Goal: Information Seeking & Learning: Learn about a topic

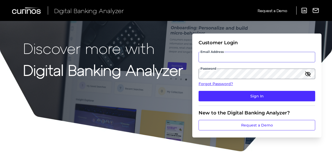
type input "[PERSON_NAME][EMAIL_ADDRESS][PERSON_NAME][DOMAIN_NAME]"
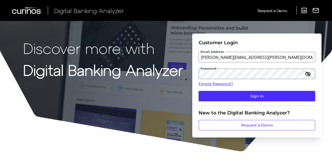
click at [231, 103] on fieldset "Customer Login Email Address [PERSON_NAME][EMAIL_ADDRESS][PERSON_NAME][DOMAIN_N…" at bounding box center [256, 73] width 116 height 66
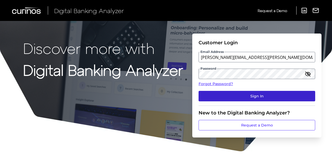
click at [233, 100] on button "Sign In" at bounding box center [256, 96] width 116 height 10
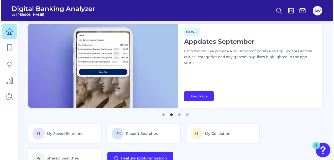
scroll to position [52, 0]
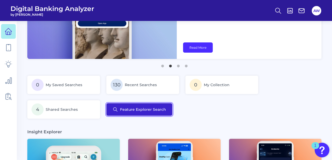
click at [152, 114] on button "Feature Explorer Search" at bounding box center [139, 109] width 66 height 13
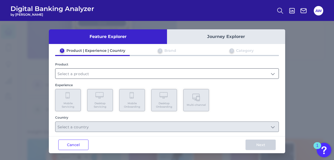
click at [90, 76] on input "text" at bounding box center [166, 74] width 223 height 10
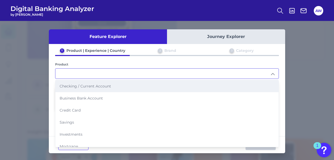
click at [106, 82] on li "Checking / Current Account" at bounding box center [166, 86] width 223 height 12
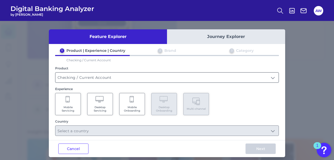
click at [119, 73] on input "Checking / Current Account" at bounding box center [166, 78] width 223 height 10
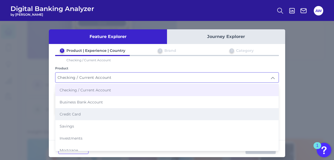
scroll to position [26, 0]
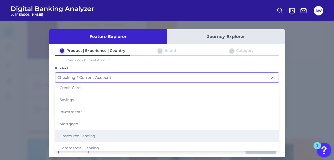
click at [85, 134] on span "Unsecured Lending" at bounding box center [78, 136] width 36 height 5
type input "Unsecured Lending"
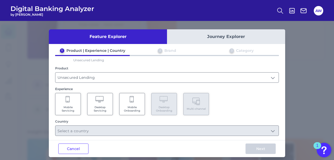
click at [61, 102] on Servicing "Mobile Servicing" at bounding box center [68, 104] width 26 height 22
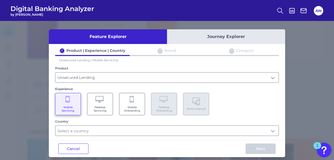
click at [116, 137] on div "Feature Explorer Journey Explorer 1 Product | Experience | Country 2 Brand 3 Ca…" at bounding box center [167, 93] width 236 height 128
click at [116, 130] on input "text" at bounding box center [166, 131] width 223 height 10
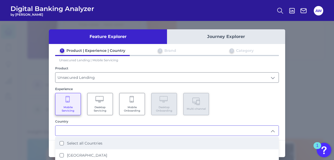
click at [94, 142] on label "Select all Countries" at bounding box center [84, 143] width 35 height 5
type input "Select all Countries"
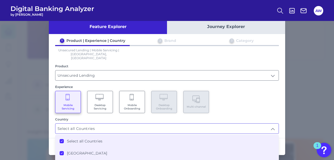
scroll to position [15, 0]
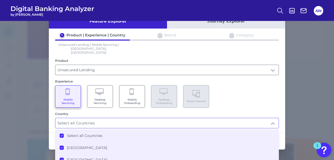
click at [279, 102] on div "1 Product | Experience | Country 2 Brand 3 Category Unsecured Lending | Mobile …" at bounding box center [167, 81] width 236 height 96
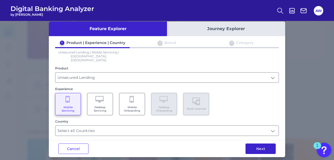
click at [265, 144] on button "Next" at bounding box center [260, 149] width 30 height 10
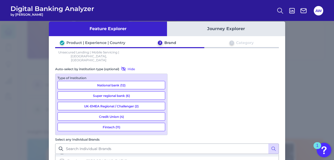
scroll to position [0, 0]
click at [97, 157] on span "Select all brands" at bounding box center [82, 159] width 30 height 5
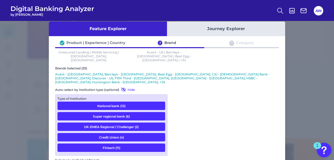
scroll to position [46, 0]
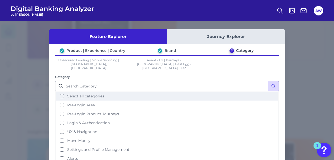
click at [119, 92] on button "Select all categories" at bounding box center [167, 96] width 222 height 9
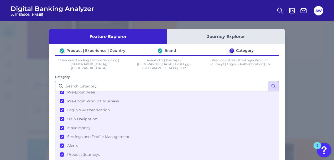
scroll to position [29, 0]
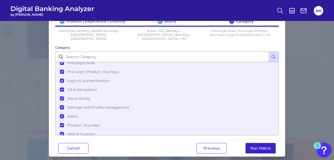
click at [258, 143] on button "Run Matrix" at bounding box center [260, 148] width 30 height 10
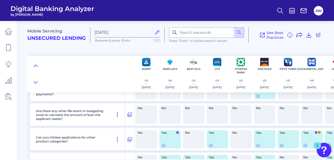
scroll to position [3410, 0]
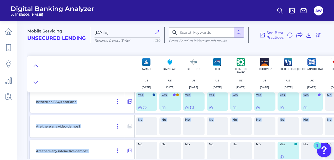
drag, startPoint x: 109, startPoint y: 157, endPoint x: 124, endPoint y: 160, distance: 16.0
click at [124, 160] on main "Mobile Servicing Unsecured Lending [DATE] Rename & press 'Enter' 11/50 Press ‘E…" at bounding box center [167, 80] width 334 height 160
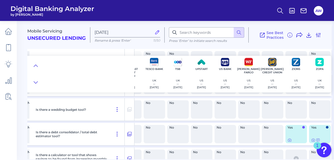
scroll to position [3383, 631]
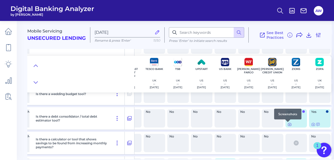
click at [287, 125] on icon at bounding box center [289, 124] width 4 height 4
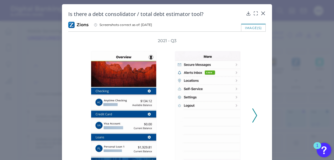
click at [254, 119] on icon at bounding box center [254, 116] width 5 height 14
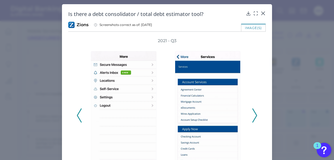
click at [254, 119] on icon at bounding box center [254, 116] width 5 height 14
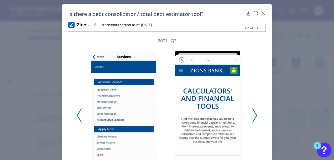
click at [254, 119] on icon at bounding box center [254, 116] width 5 height 14
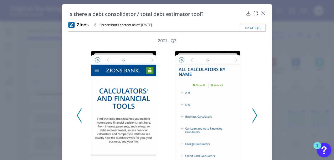
click at [254, 119] on icon at bounding box center [254, 116] width 5 height 14
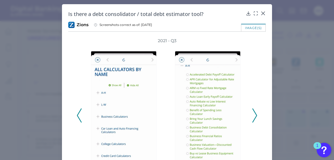
click at [254, 119] on icon at bounding box center [254, 116] width 5 height 14
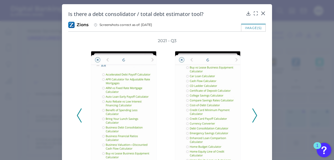
click at [254, 119] on icon at bounding box center [254, 116] width 5 height 14
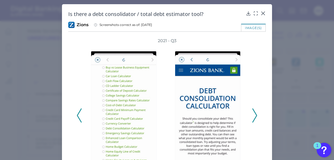
click at [254, 119] on icon at bounding box center [254, 116] width 5 height 14
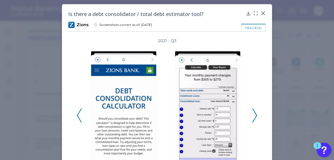
click at [254, 119] on icon at bounding box center [254, 116] width 5 height 14
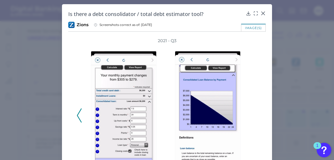
click at [254, 119] on div "2021 - Q3" at bounding box center [167, 113] width 180 height 150
click at [262, 12] on icon at bounding box center [262, 13] width 5 height 5
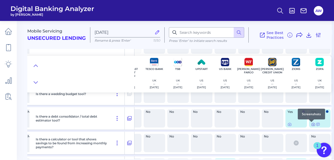
click at [311, 126] on icon at bounding box center [313, 124] width 4 height 4
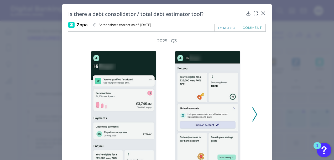
scroll to position [26, 0]
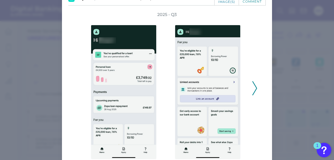
click at [255, 87] on polyline at bounding box center [254, 88] width 4 height 13
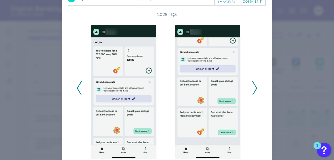
click at [255, 87] on polyline at bounding box center [254, 88] width 4 height 13
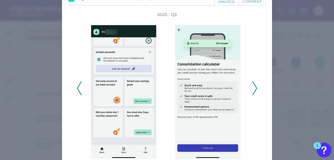
click at [255, 87] on polyline at bounding box center [254, 88] width 4 height 13
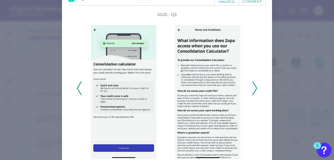
click at [255, 87] on polyline at bounding box center [254, 88] width 4 height 13
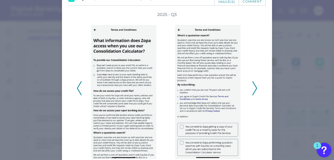
click at [255, 87] on polyline at bounding box center [254, 88] width 4 height 13
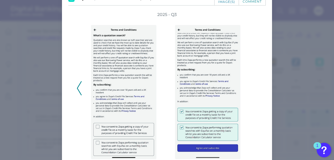
click at [255, 87] on div "2025 - Q3" at bounding box center [167, 86] width 180 height 148
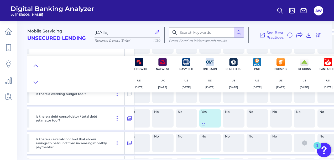
scroll to position [3383, 367]
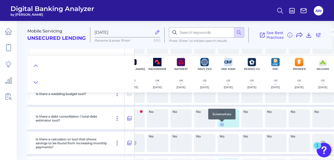
click at [220, 125] on icon at bounding box center [221, 124] width 3 height 3
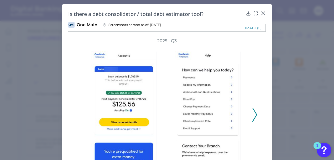
click at [253, 112] on icon at bounding box center [254, 115] width 5 height 14
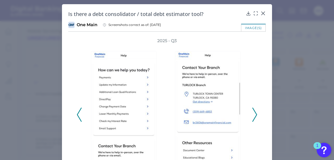
click at [253, 112] on icon at bounding box center [254, 115] width 5 height 14
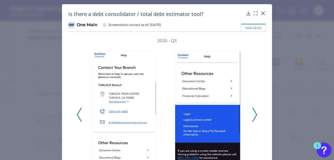
click at [253, 112] on icon at bounding box center [254, 115] width 5 height 14
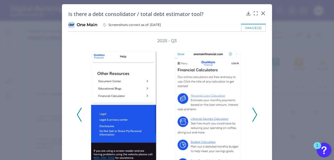
click at [253, 112] on icon at bounding box center [254, 115] width 5 height 14
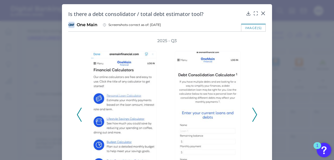
click at [256, 113] on div "2025 - Q3" at bounding box center [166, 112] width 197 height 148
click at [255, 114] on button at bounding box center [254, 115] width 5 height 14
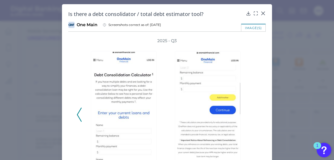
click at [254, 115] on div "2025 - Q3" at bounding box center [167, 112] width 180 height 148
drag, startPoint x: 262, startPoint y: 13, endPoint x: 237, endPoint y: 77, distance: 68.7
click at [262, 13] on icon at bounding box center [262, 13] width 5 height 5
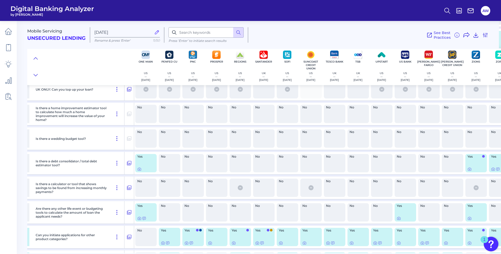
scroll to position [3331, 464]
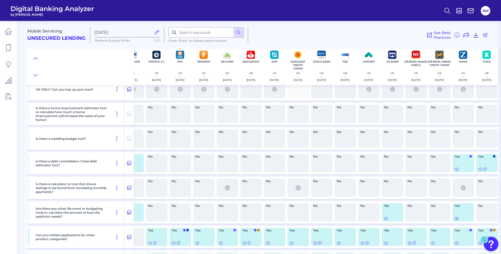
click at [331, 160] on icon at bounding box center [457, 218] width 1 height 1
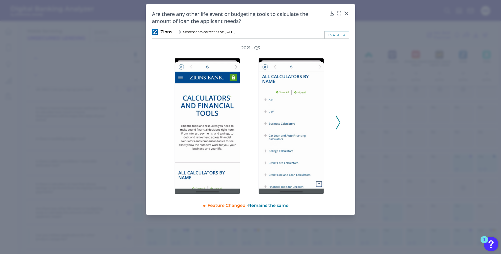
click at [331, 118] on div "2021 - Q3" at bounding box center [250, 120] width 197 height 150
click at [331, 119] on button at bounding box center [338, 123] width 5 height 14
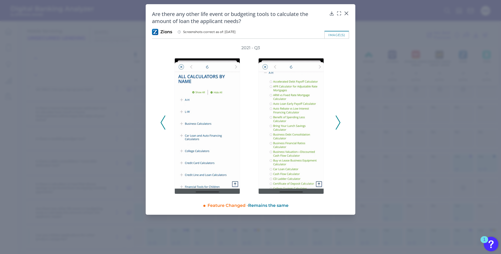
click at [331, 119] on button at bounding box center [338, 123] width 5 height 14
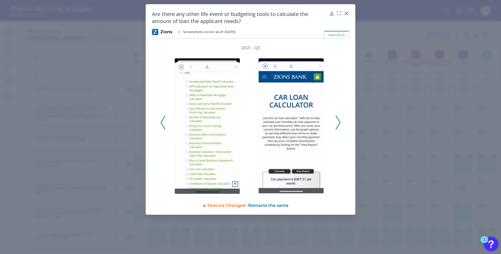
click at [331, 119] on button at bounding box center [338, 123] width 5 height 14
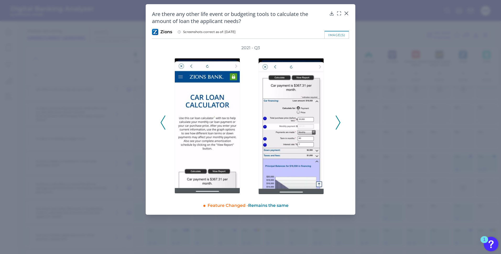
click at [331, 119] on button at bounding box center [338, 123] width 5 height 14
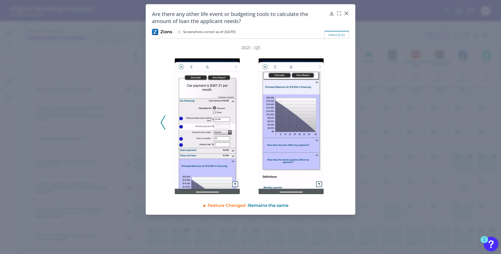
click at [331, 119] on div "2021 - Q3" at bounding box center [251, 120] width 180 height 150
click at [331, 12] on icon at bounding box center [346, 13] width 5 height 5
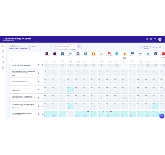
scroll to position [3331, 386]
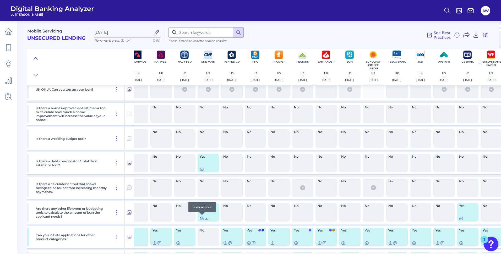
click at [203, 160] on icon at bounding box center [202, 219] width 4 height 4
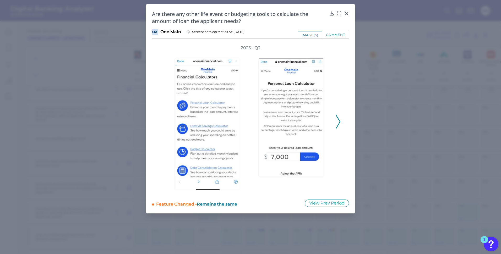
click at [331, 121] on icon at bounding box center [338, 122] width 5 height 14
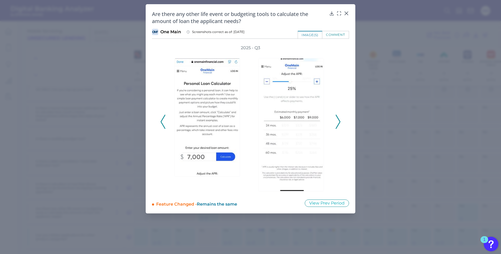
click at [331, 121] on icon at bounding box center [338, 122] width 5 height 14
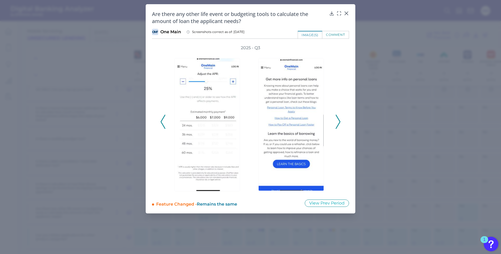
click at [331, 121] on icon at bounding box center [338, 122] width 5 height 14
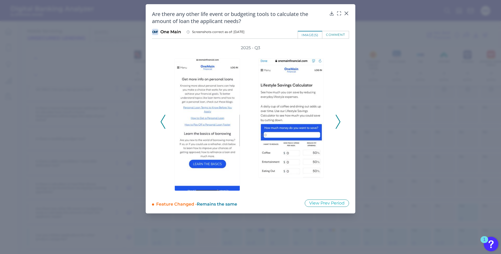
click at [331, 121] on icon at bounding box center [338, 122] width 5 height 14
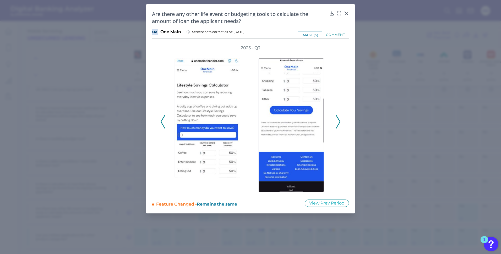
click at [331, 121] on icon at bounding box center [338, 122] width 5 height 14
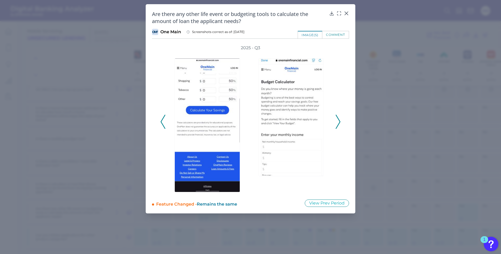
click at [331, 121] on icon at bounding box center [338, 122] width 5 height 14
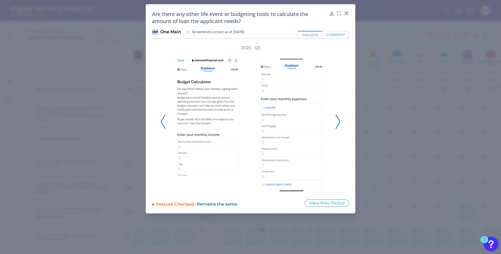
click at [331, 121] on icon at bounding box center [338, 122] width 5 height 14
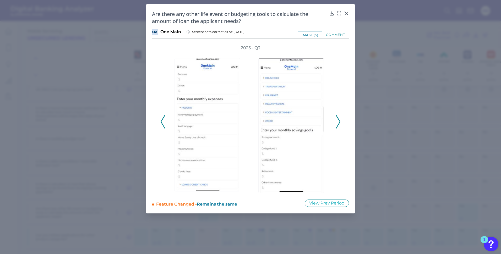
click at [331, 121] on icon at bounding box center [338, 122] width 5 height 14
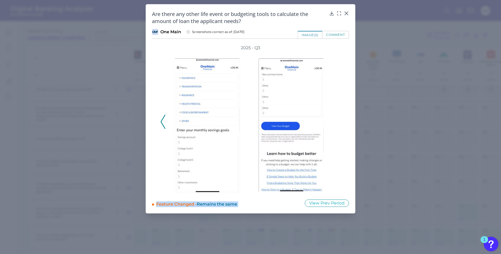
click at [331, 121] on div "2025 - Q3" at bounding box center [251, 119] width 180 height 148
click at [331, 12] on icon at bounding box center [346, 13] width 5 height 5
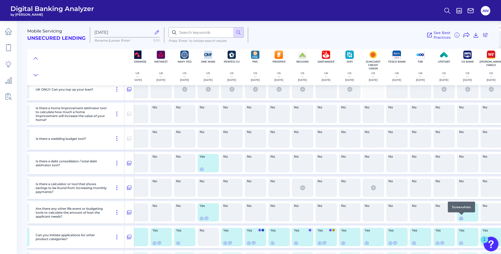
click at [331, 160] on icon at bounding box center [462, 219] width 4 height 4
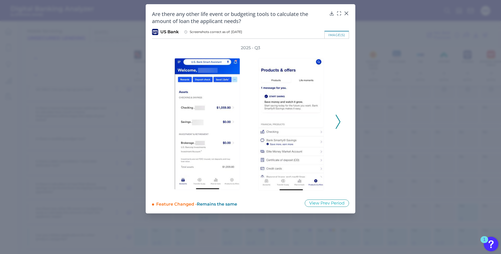
click at [331, 123] on div "2025 - Q3" at bounding box center [250, 119] width 197 height 148
click at [331, 122] on icon at bounding box center [338, 122] width 5 height 14
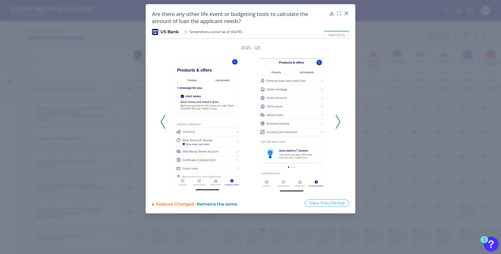
click at [331, 122] on icon at bounding box center [338, 122] width 5 height 14
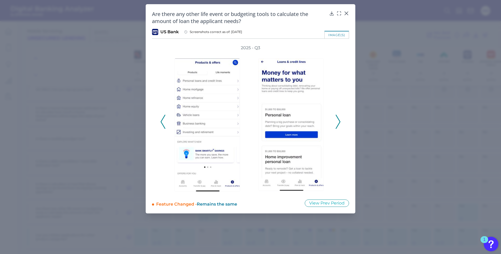
click at [331, 122] on icon at bounding box center [338, 122] width 5 height 14
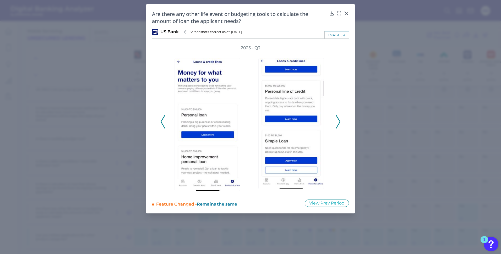
click at [331, 122] on icon at bounding box center [338, 122] width 5 height 14
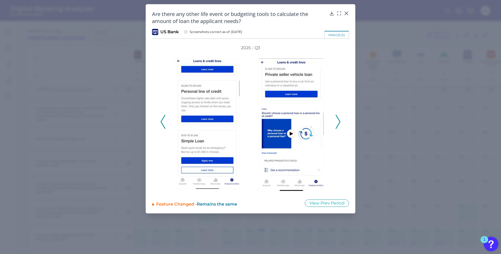
click at [331, 122] on icon at bounding box center [338, 122] width 5 height 14
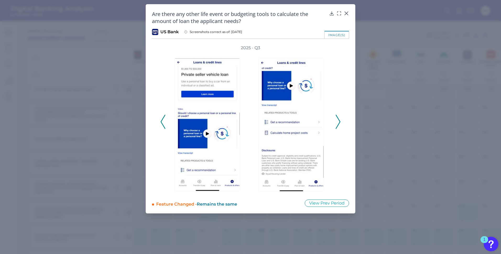
click at [331, 122] on icon at bounding box center [338, 122] width 5 height 14
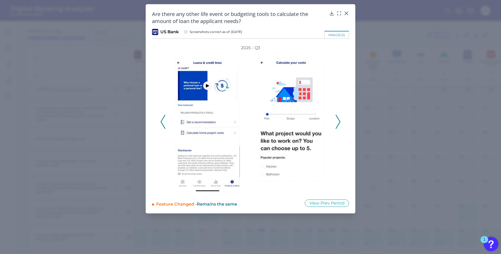
click at [331, 122] on icon at bounding box center [338, 122] width 5 height 14
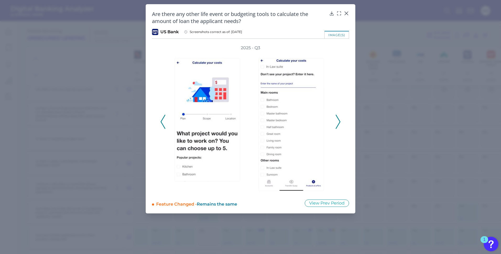
click at [331, 122] on icon at bounding box center [338, 122] width 5 height 14
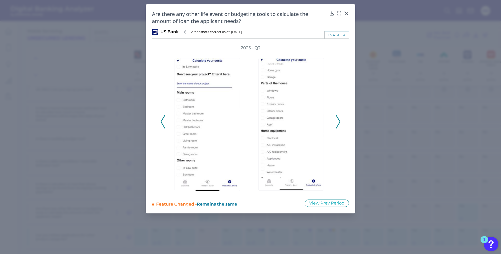
click at [331, 122] on icon at bounding box center [338, 122] width 5 height 14
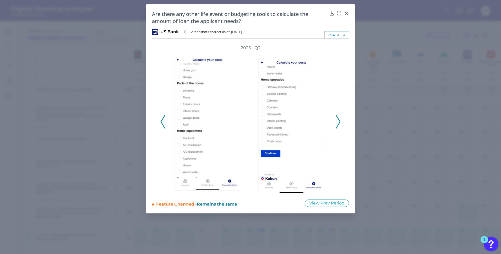
click at [331, 122] on icon at bounding box center [338, 122] width 5 height 14
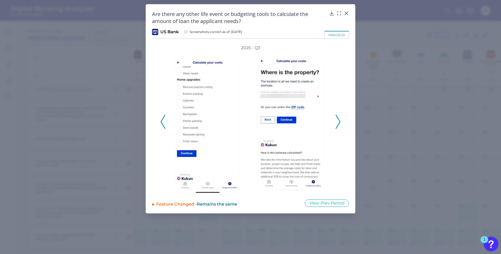
click at [331, 122] on icon at bounding box center [338, 122] width 5 height 14
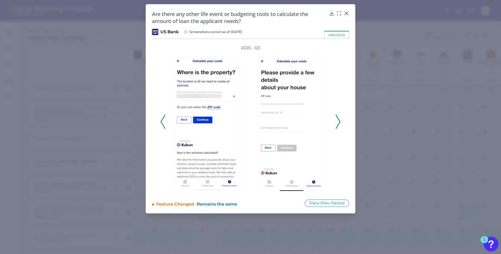
click at [331, 122] on icon at bounding box center [338, 122] width 5 height 14
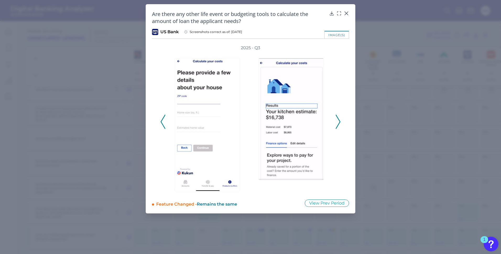
click at [331, 122] on icon at bounding box center [338, 122] width 5 height 14
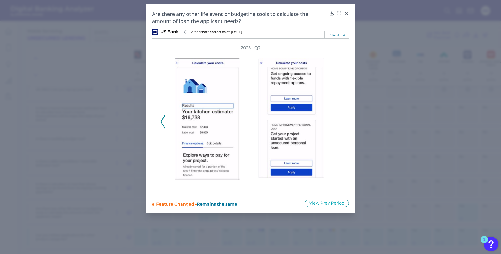
click at [331, 122] on div "2025 - Q3" at bounding box center [251, 119] width 180 height 148
click at [331, 11] on icon at bounding box center [346, 13] width 5 height 5
